Goal: Task Accomplishment & Management: Complete application form

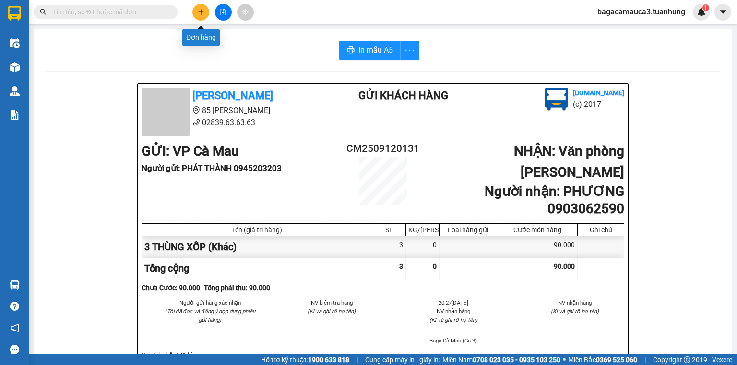
click at [199, 13] on icon "plus" at bounding box center [201, 12] width 7 height 7
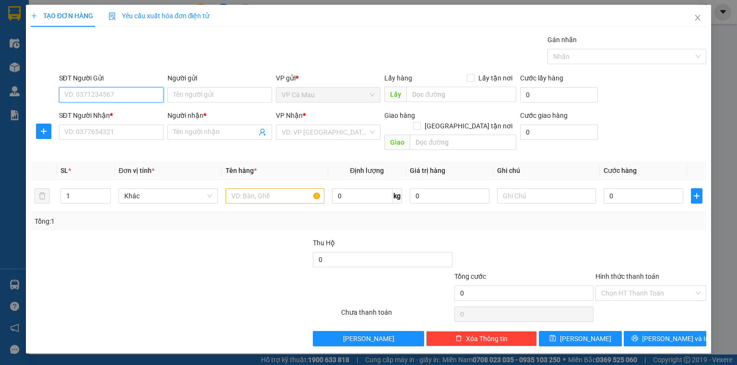
click at [112, 94] on input "SĐT Người Gửi" at bounding box center [111, 94] width 105 height 15
click at [117, 114] on div "0858032222 - NHUNG" at bounding box center [111, 113] width 93 height 11
type input "0858032222"
type input "NHUNG"
type input "0858032222"
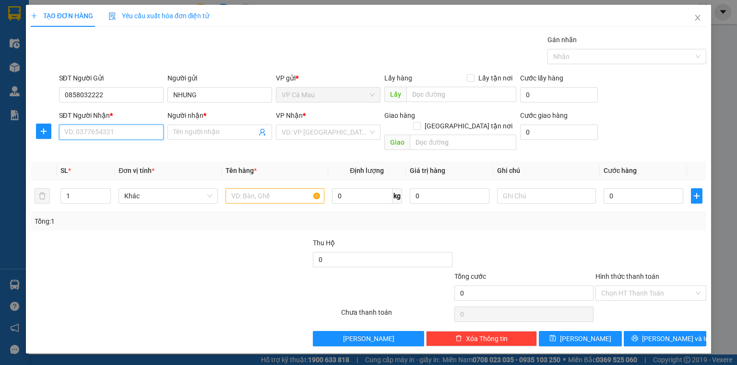
click at [110, 136] on input "SĐT Người Nhận *" at bounding box center [111, 132] width 105 height 15
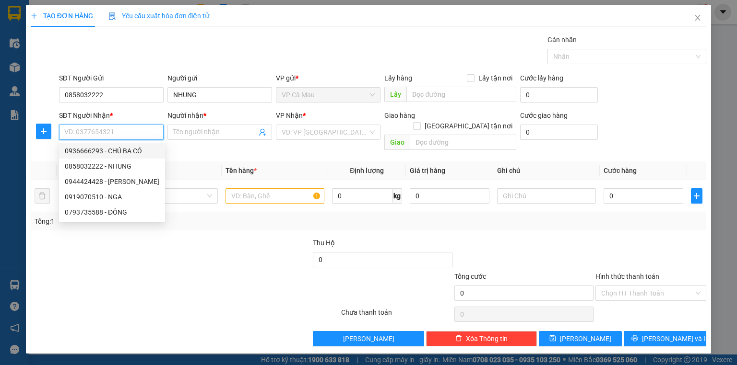
click at [122, 154] on div "0936666293 - CHÚ BA CÓ" at bounding box center [112, 151] width 94 height 11
type input "0936666293"
type input "CHÚ BA CÓ"
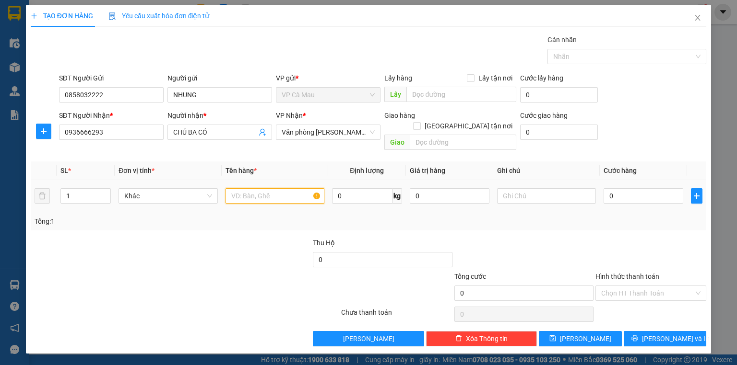
click at [269, 188] on input "text" at bounding box center [274, 195] width 99 height 15
type input "1 THÙNG"
click at [679, 188] on input "0" at bounding box center [643, 195] width 80 height 15
type input "3"
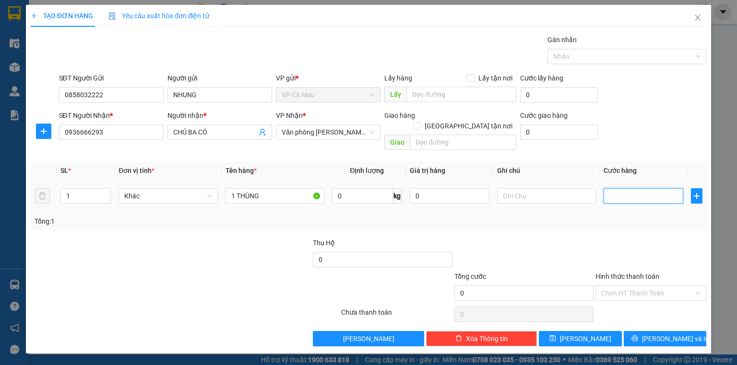
type input "3"
type input "30"
type input "30.000"
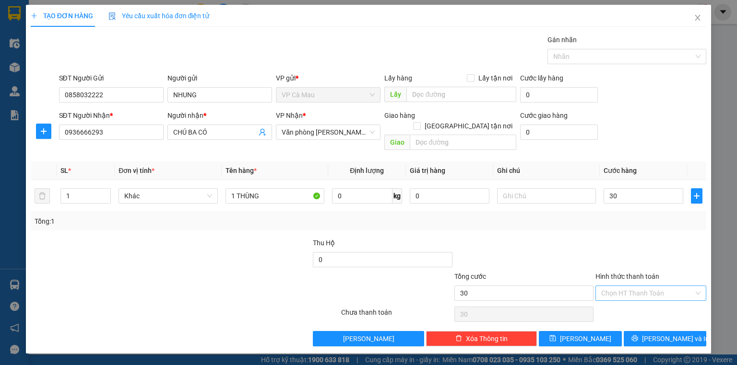
type input "30.000"
click at [630, 286] on input "Hình thức thanh toán" at bounding box center [647, 293] width 93 height 14
click at [636, 301] on div "Tại văn phòng" at bounding box center [650, 301] width 99 height 11
type input "0"
drag, startPoint x: 650, startPoint y: 333, endPoint x: 637, endPoint y: 320, distance: 18.7
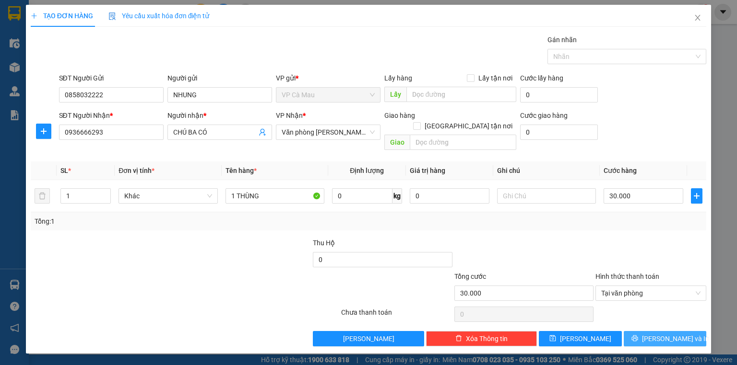
click at [650, 332] on button "[PERSON_NAME] và In" at bounding box center [664, 338] width 83 height 15
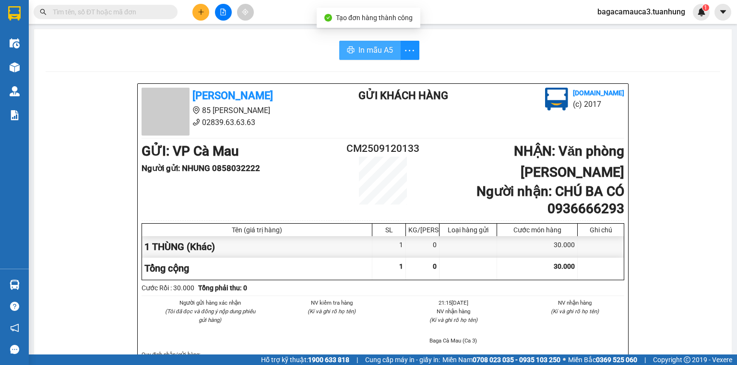
drag, startPoint x: 372, startPoint y: 47, endPoint x: 366, endPoint y: 50, distance: 6.3
click at [373, 47] on span "In mẫu A5" at bounding box center [375, 50] width 35 height 12
click at [193, 14] on button at bounding box center [200, 12] width 17 height 17
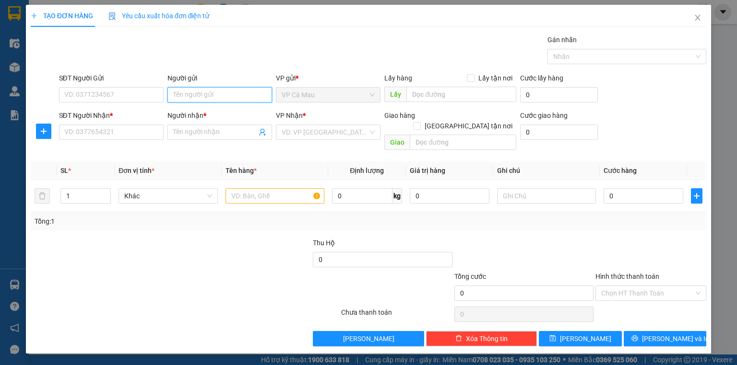
click at [192, 97] on input "Người gửi" at bounding box center [219, 94] width 105 height 15
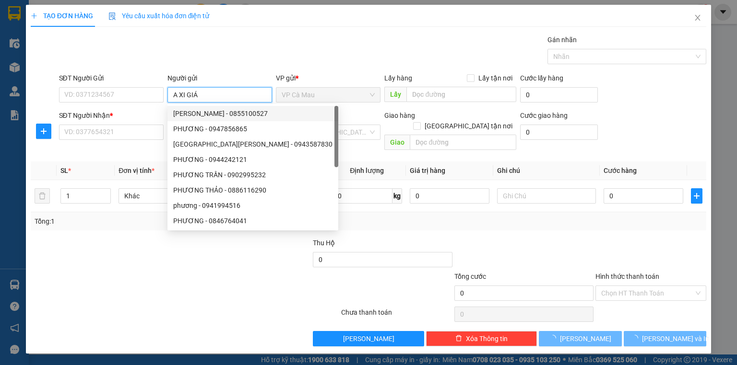
type input "A XI GIÁ"
click at [102, 119] on div "SĐT Người Nhận *" at bounding box center [111, 115] width 105 height 11
click at [102, 125] on input "SĐT Người Nhận *" at bounding box center [111, 132] width 105 height 15
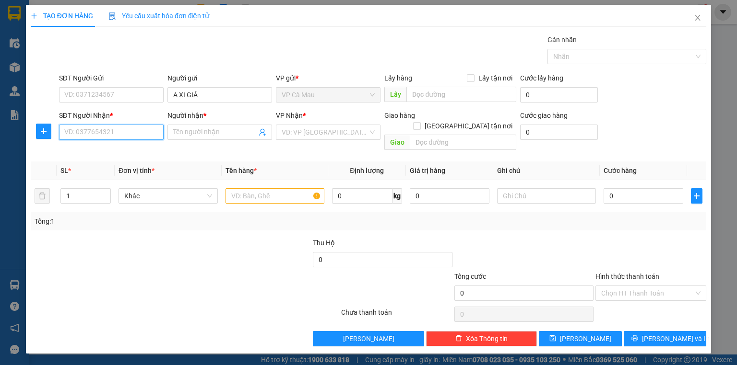
click at [100, 134] on input "SĐT Người Nhận *" at bounding box center [111, 132] width 105 height 15
type input "0828277277"
click at [104, 147] on div "0828277277 - TÂN" at bounding box center [111, 151] width 93 height 11
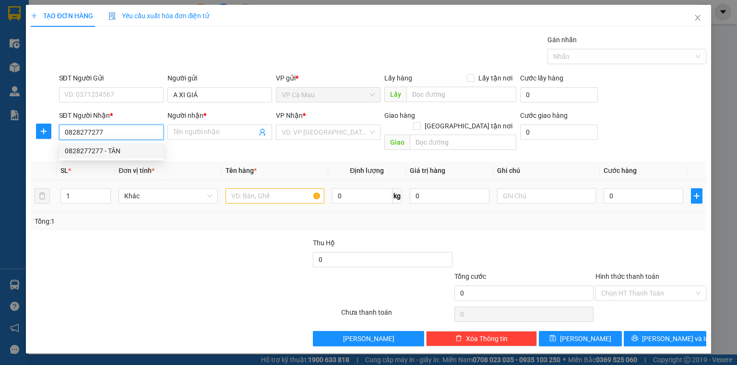
type input "TÂN"
type input "0828277277"
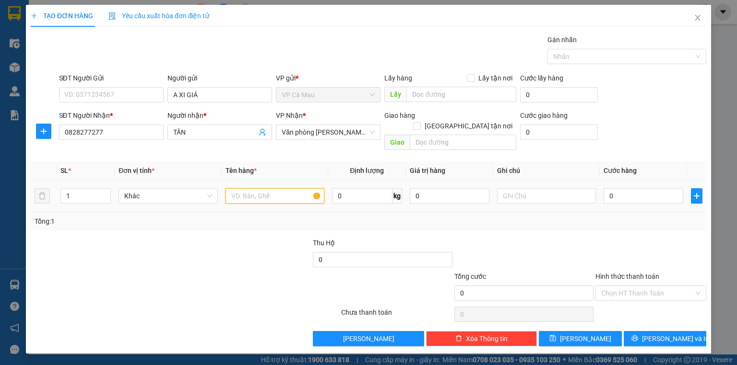
click at [274, 188] on input "text" at bounding box center [274, 195] width 99 height 15
type input "THÙNG"
click at [641, 188] on input "0" at bounding box center [643, 195] width 80 height 15
type input "3"
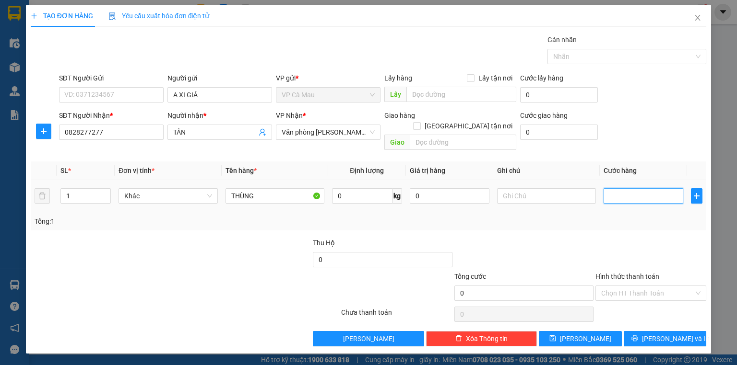
type input "3"
type input "30"
type input "30.000"
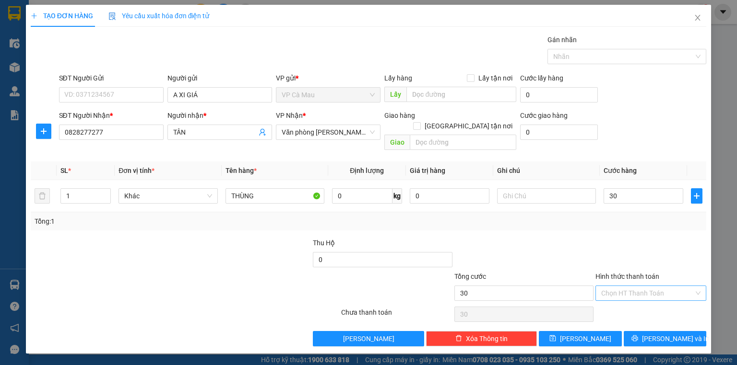
type input "30.000"
click at [653, 286] on input "Hình thức thanh toán" at bounding box center [647, 293] width 93 height 14
click at [638, 296] on div "Tại văn phòng" at bounding box center [650, 301] width 99 height 11
type input "0"
click at [643, 331] on button "[PERSON_NAME] và In" at bounding box center [664, 338] width 83 height 15
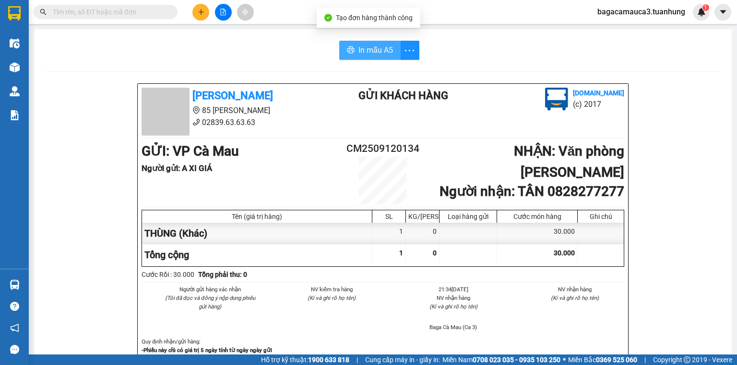
click at [378, 54] on span "In mẫu A5" at bounding box center [375, 50] width 35 height 12
drag, startPoint x: 207, startPoint y: 17, endPoint x: 197, endPoint y: 9, distance: 12.9
click at [206, 17] on div at bounding box center [223, 12] width 72 height 17
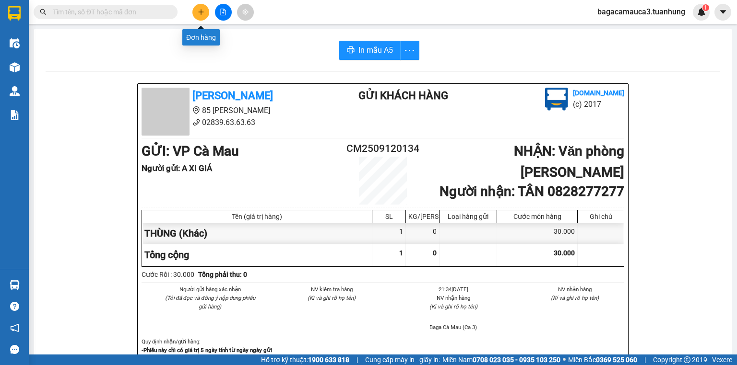
click at [198, 9] on icon "plus" at bounding box center [201, 12] width 7 height 7
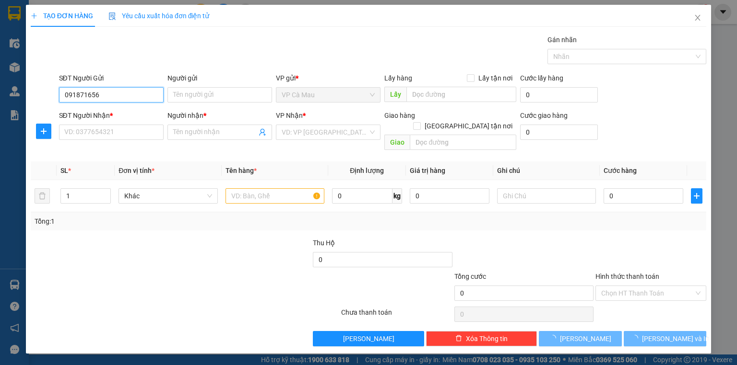
type input "0918716566"
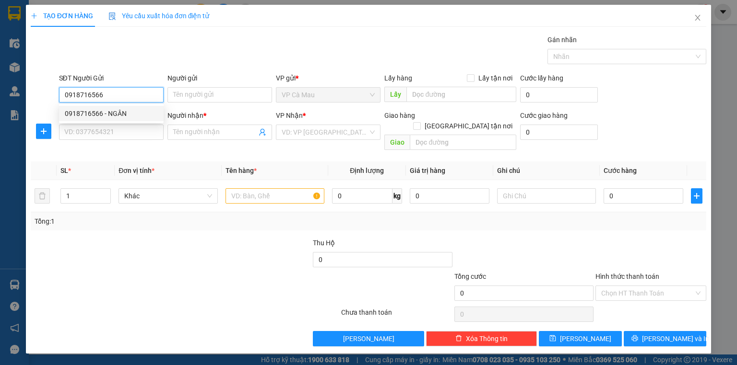
click at [105, 111] on div "0918716566 - NGÂN" at bounding box center [111, 113] width 93 height 11
type input "NGÂN"
type input "0918716566"
click at [107, 140] on div "SĐT Người Nhận * VD: 0377654321" at bounding box center [111, 127] width 105 height 34
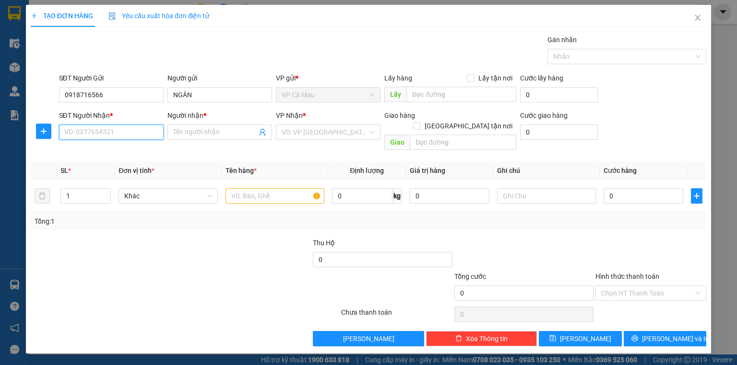
click at [129, 136] on input "SĐT Người Nhận *" at bounding box center [111, 132] width 105 height 15
click at [125, 167] on div "0908882536 - TRUNG" at bounding box center [111, 166] width 93 height 11
type input "0908882536"
type input "TRUNG"
click at [264, 190] on input "text" at bounding box center [274, 195] width 99 height 15
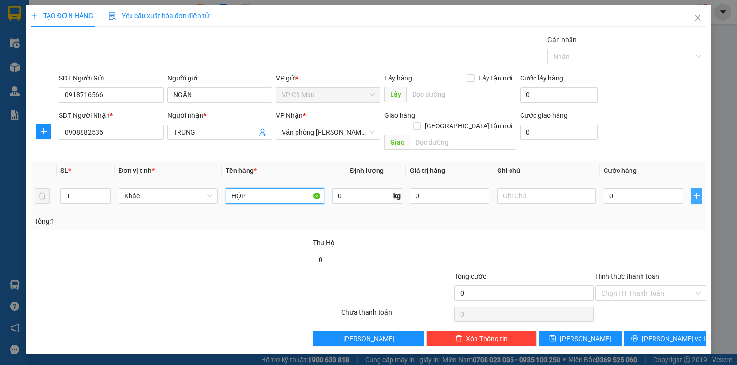
type input "HỘP"
drag, startPoint x: 700, startPoint y: 185, endPoint x: 677, endPoint y: 182, distance: 22.7
click at [696, 192] on icon "plus" at bounding box center [696, 196] width 8 height 8
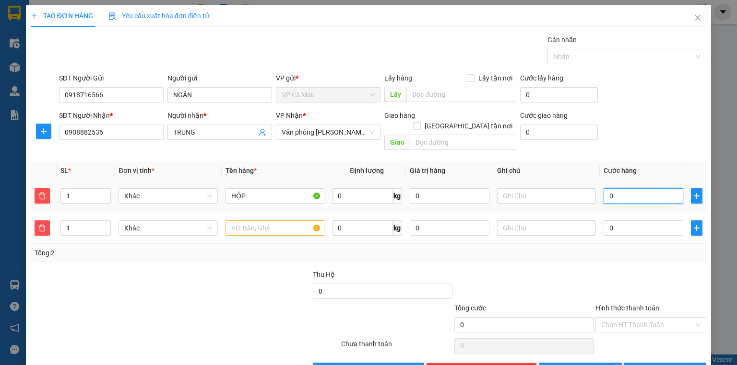
click at [640, 188] on input "0" at bounding box center [643, 195] width 80 height 15
click at [44, 224] on icon "delete" at bounding box center [42, 227] width 7 height 7
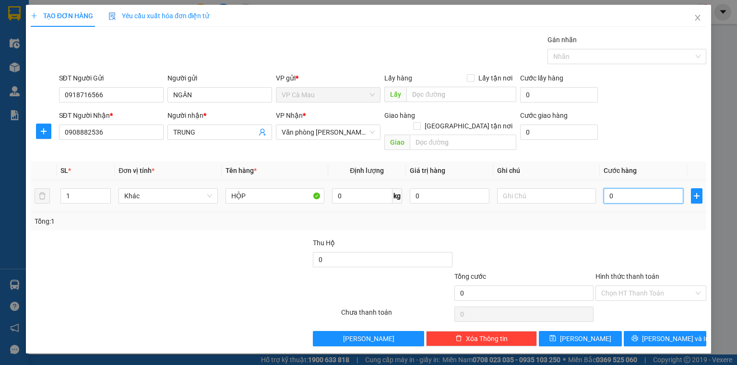
click at [653, 188] on input "0" at bounding box center [643, 195] width 80 height 15
click at [639, 287] on input "Hình thức thanh toán" at bounding box center [647, 293] width 93 height 14
type input "0"
click at [630, 188] on input "0" at bounding box center [643, 195] width 80 height 15
type input "3"
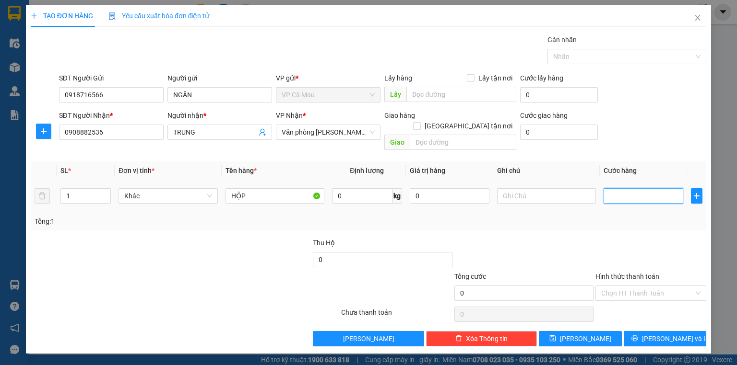
type input "3"
type input "30"
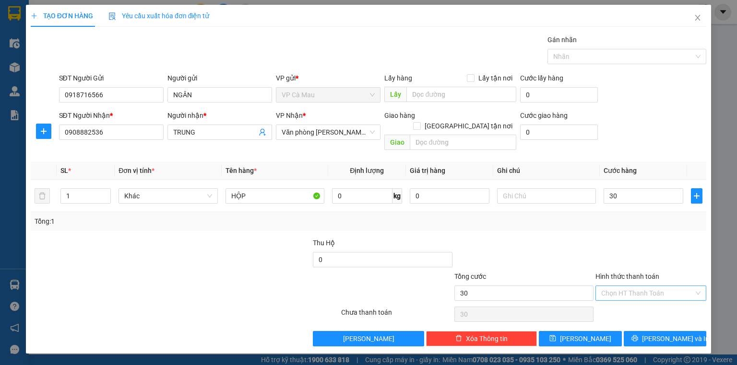
type input "30.000"
click at [631, 286] on input "Hình thức thanh toán" at bounding box center [647, 293] width 93 height 14
click at [625, 302] on div "Tại văn phòng" at bounding box center [650, 301] width 99 height 11
type input "0"
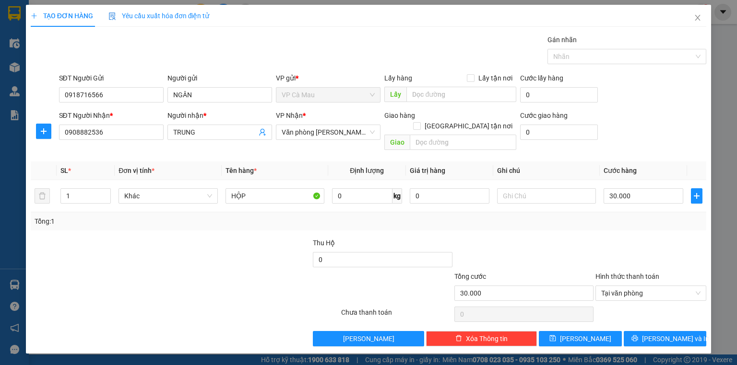
click at [629, 336] on div "TẠO ĐƠN HÀNG Yêu cầu xuất hóa đơn điện tử Transit Pickup Surcharge Ids Transit …" at bounding box center [368, 179] width 685 height 349
click at [632, 332] on button "[PERSON_NAME] và In" at bounding box center [664, 338] width 83 height 15
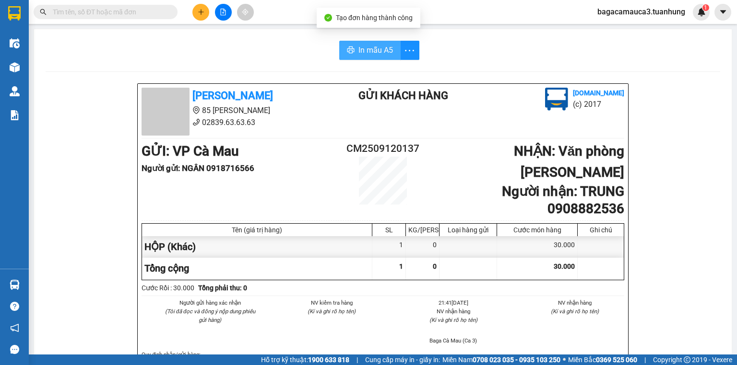
click at [359, 50] on span "In mẫu A5" at bounding box center [375, 50] width 35 height 12
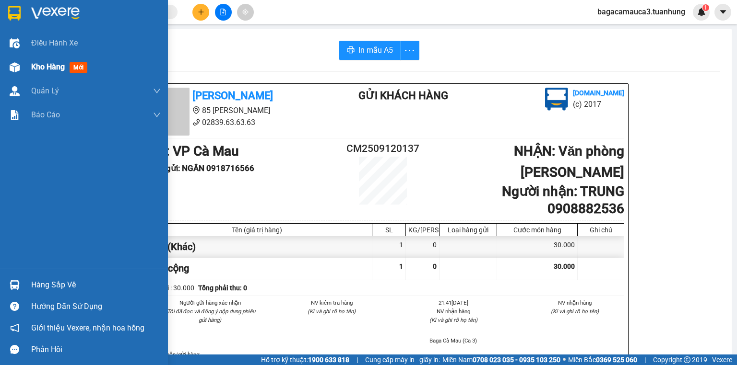
click at [67, 73] on div "Kho hàng mới" at bounding box center [95, 67] width 129 height 24
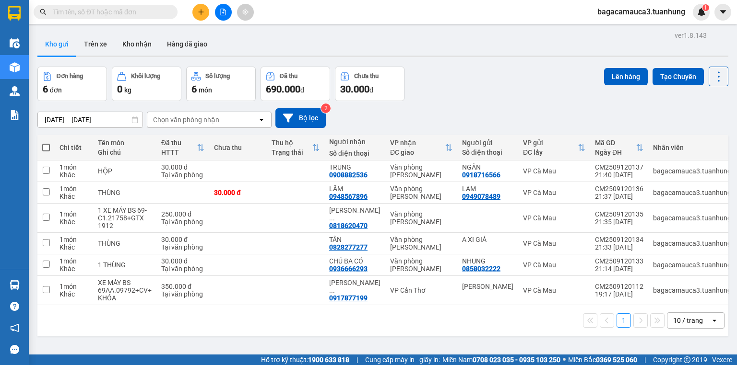
click at [47, 148] on span at bounding box center [46, 148] width 8 height 8
click at [46, 143] on input "checkbox" at bounding box center [46, 143] width 0 height 0
checkbox input "true"
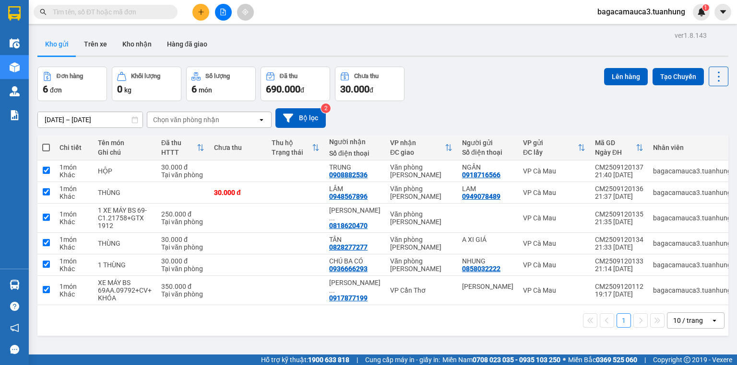
checkbox input "true"
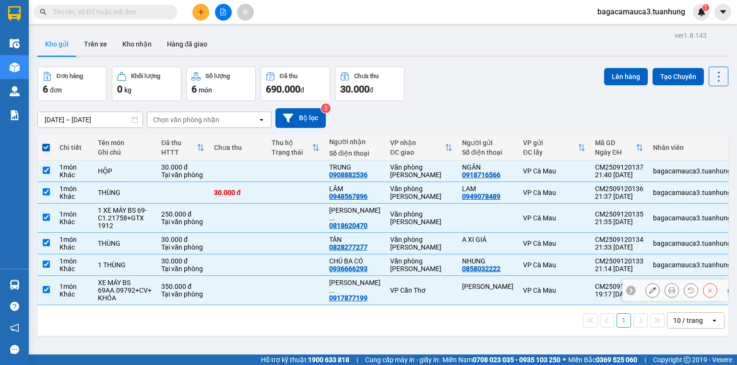
click at [413, 297] on td "VP Cần Thơ" at bounding box center [421, 290] width 72 height 29
checkbox input "false"
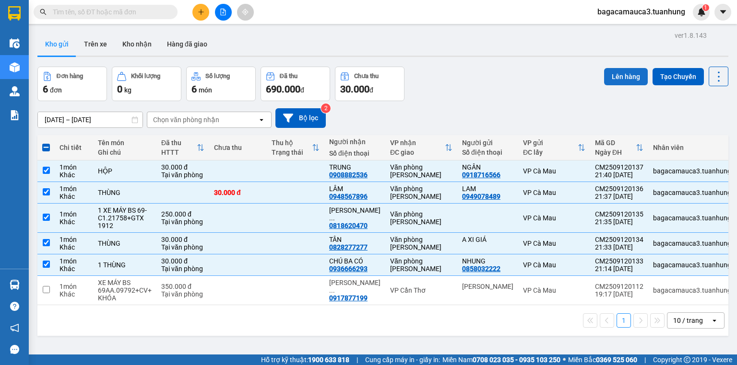
click at [620, 77] on button "Lên hàng" at bounding box center [626, 76] width 44 height 17
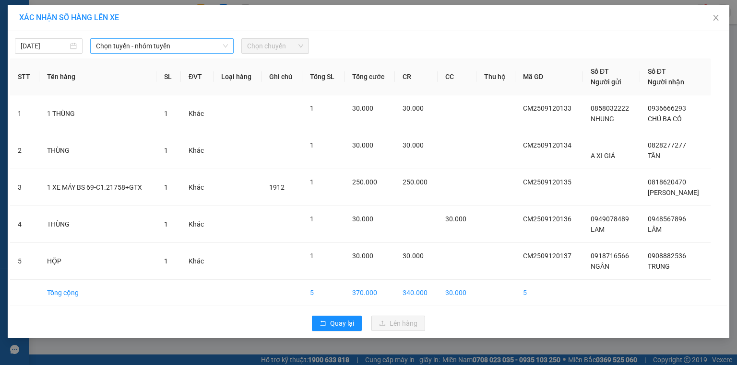
click at [159, 53] on span "Chọn tuyến - nhóm tuyến" at bounding box center [162, 46] width 132 height 14
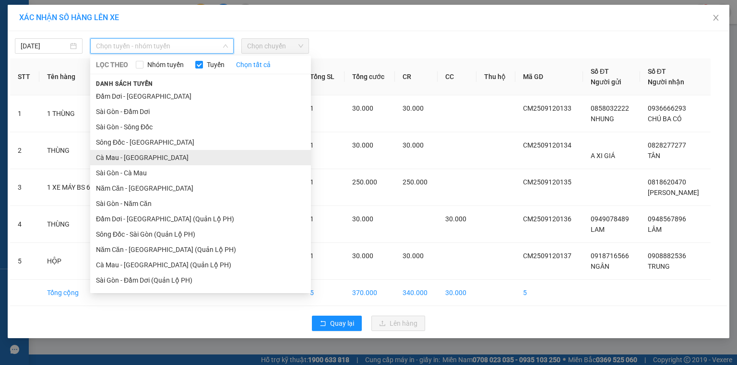
click at [105, 159] on li "Cà Mau - [GEOGRAPHIC_DATA]" at bounding box center [200, 157] width 221 height 15
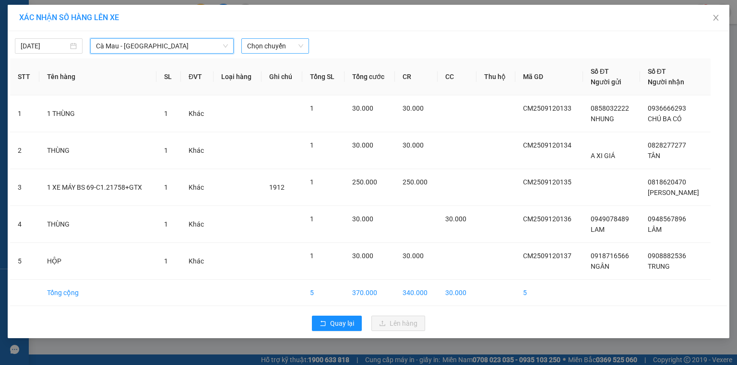
click at [256, 39] on span "Chọn chuyến" at bounding box center [275, 46] width 56 height 14
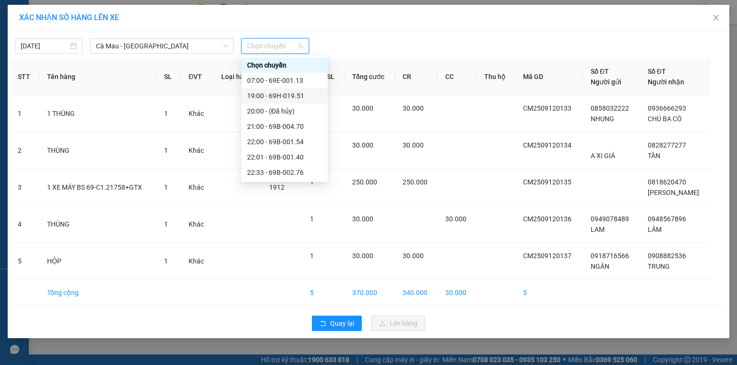
click at [282, 95] on div "19:00 - 69H-019.51" at bounding box center [284, 96] width 75 height 11
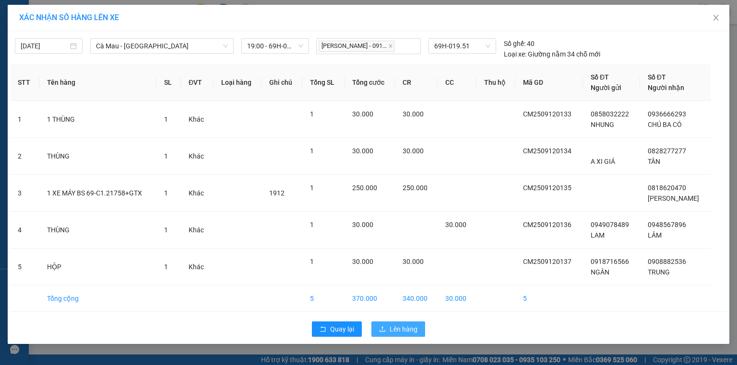
click at [383, 324] on button "Lên hàng" at bounding box center [398, 329] width 54 height 15
